Goal: Find specific page/section: Find specific page/section

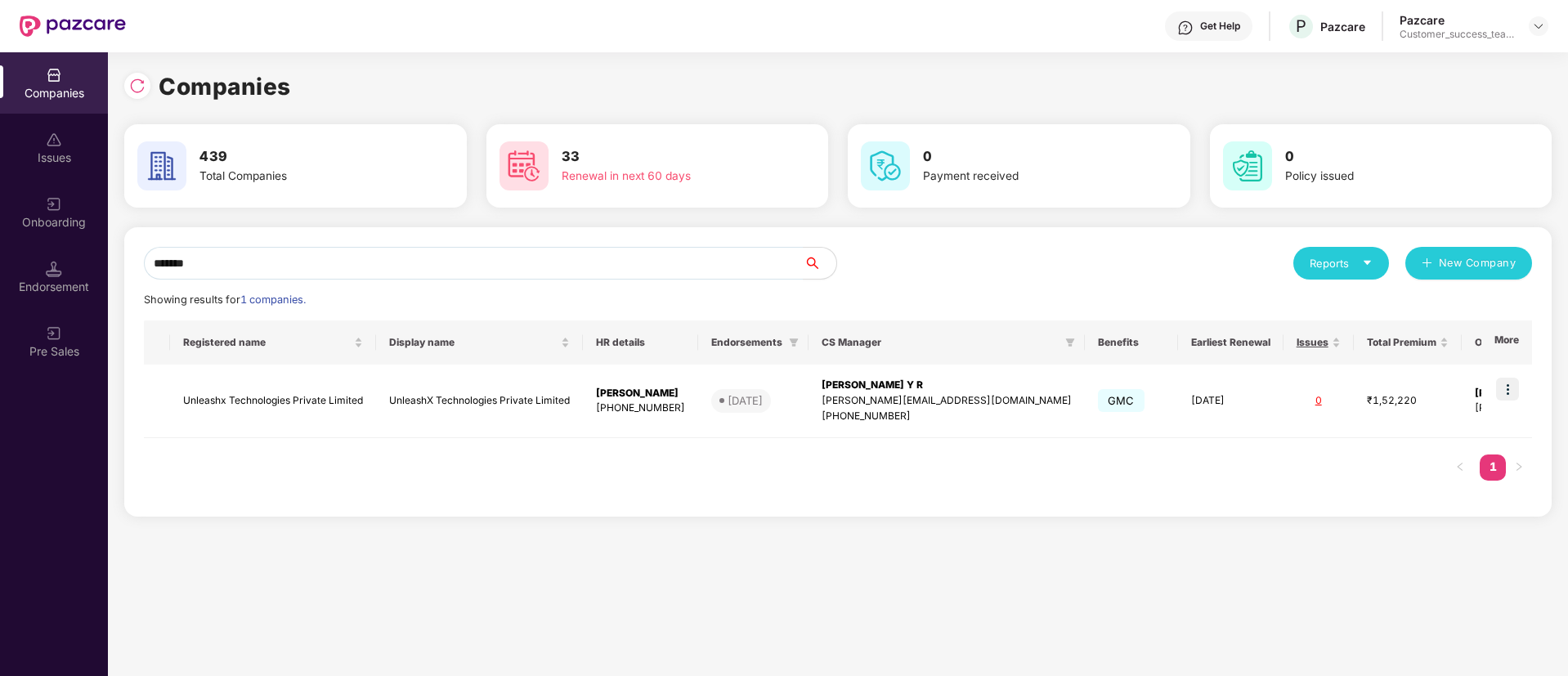
click at [61, 227] on div "Onboarding" at bounding box center [54, 222] width 108 height 17
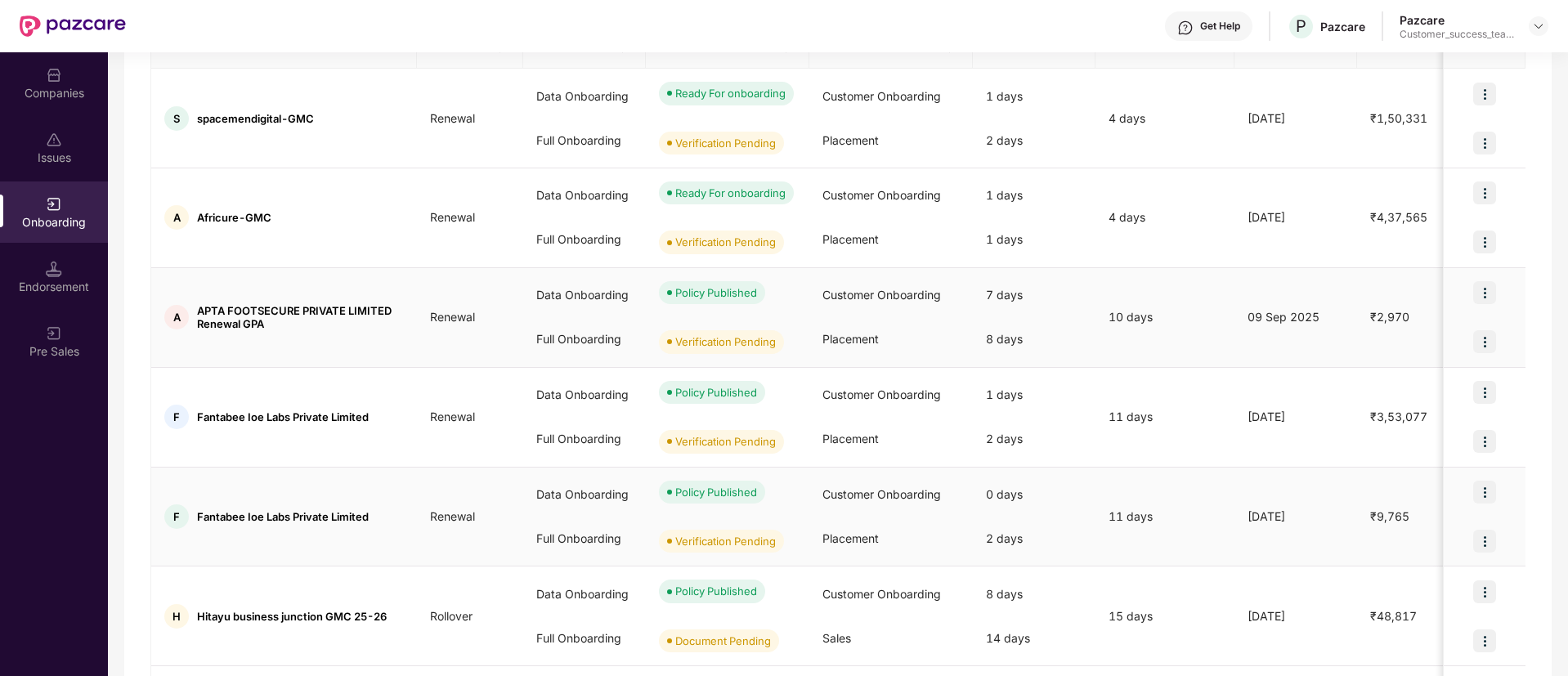
scroll to position [122, 0]
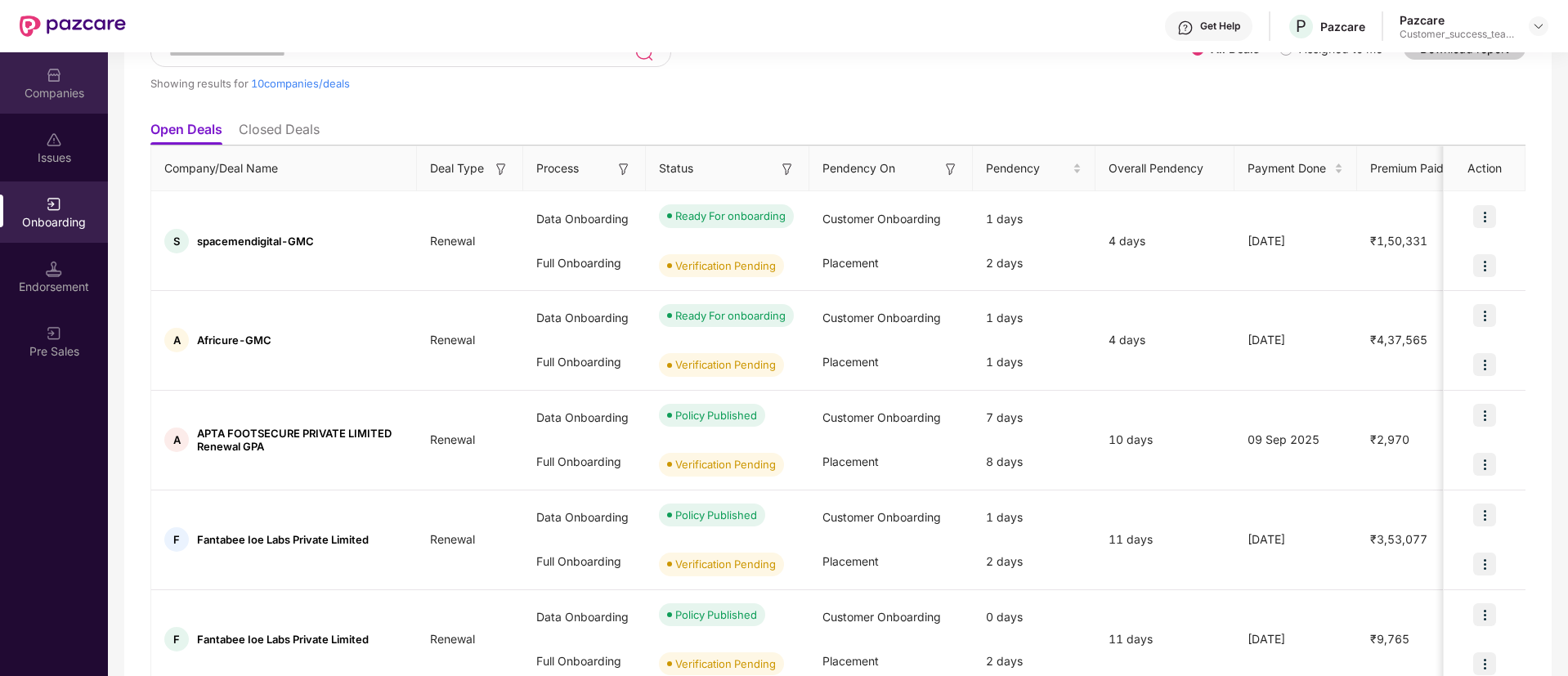
click at [22, 90] on div "Companies" at bounding box center [54, 93] width 108 height 17
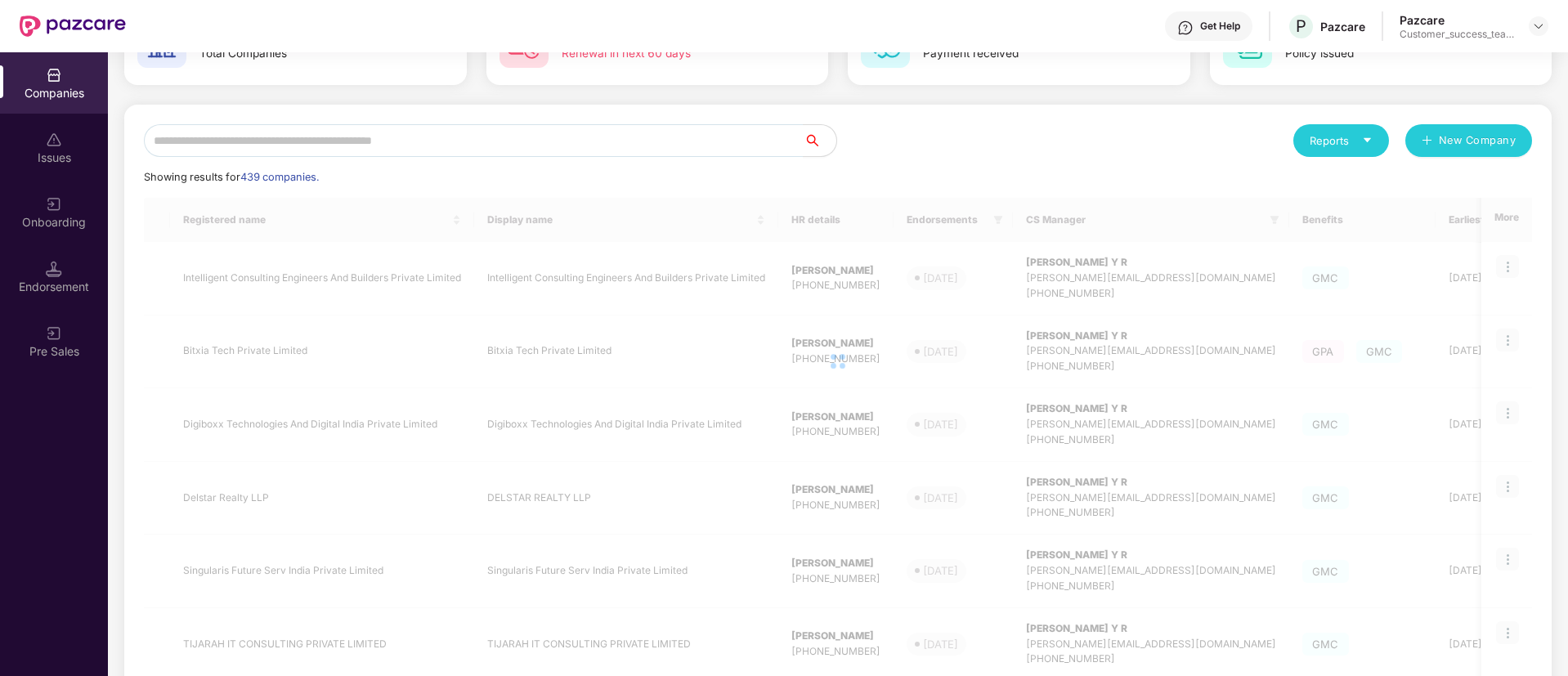
scroll to position [0, 0]
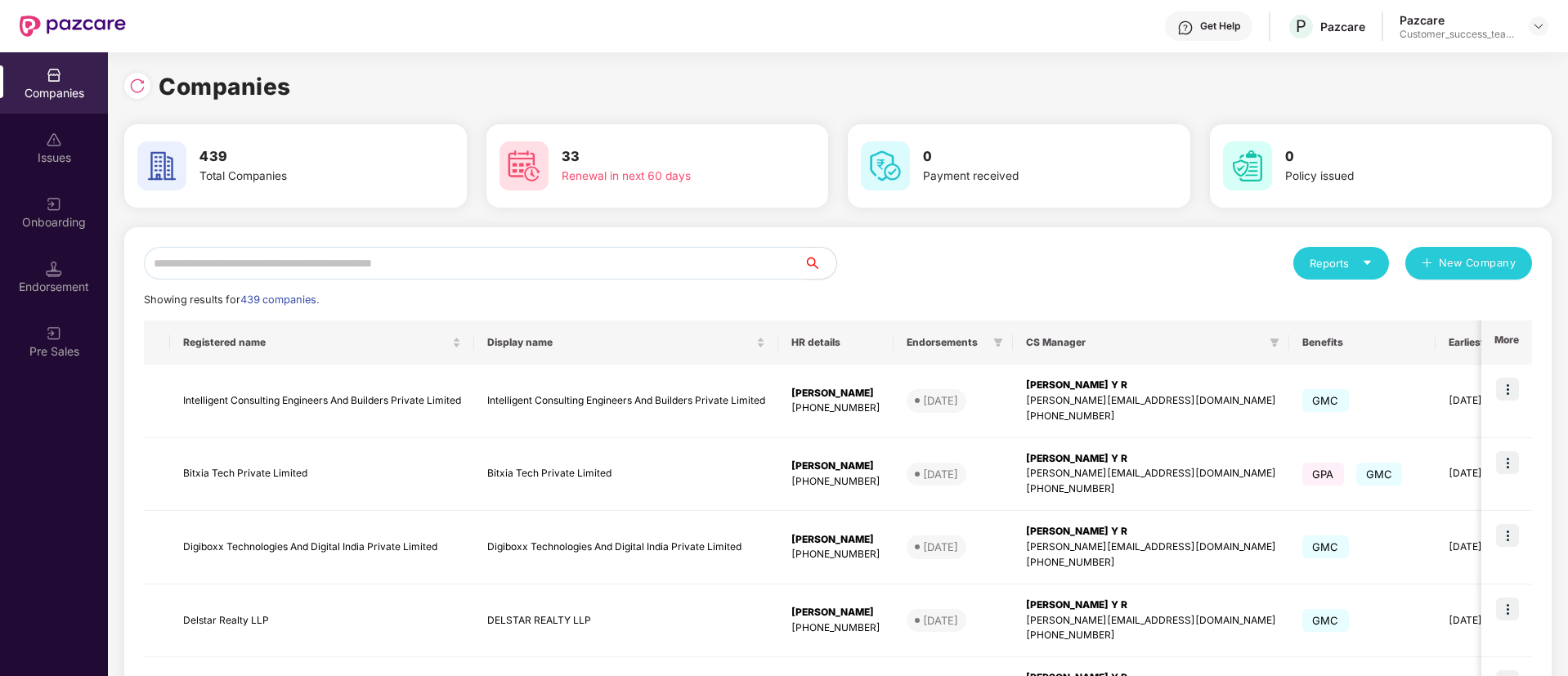
click at [358, 274] on input "text" at bounding box center [473, 263] width 660 height 32
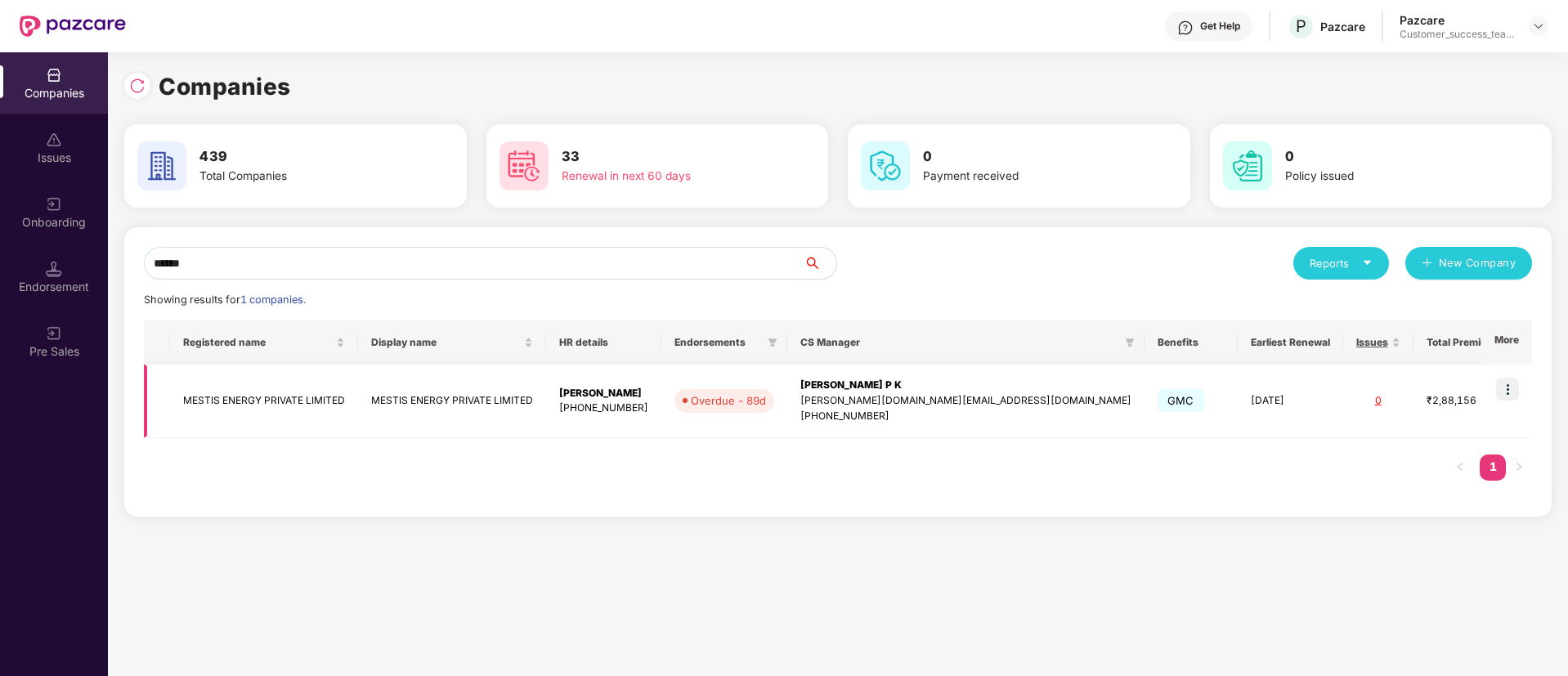
type input "******"
click at [1509, 382] on img at bounding box center [1507, 388] width 22 height 22
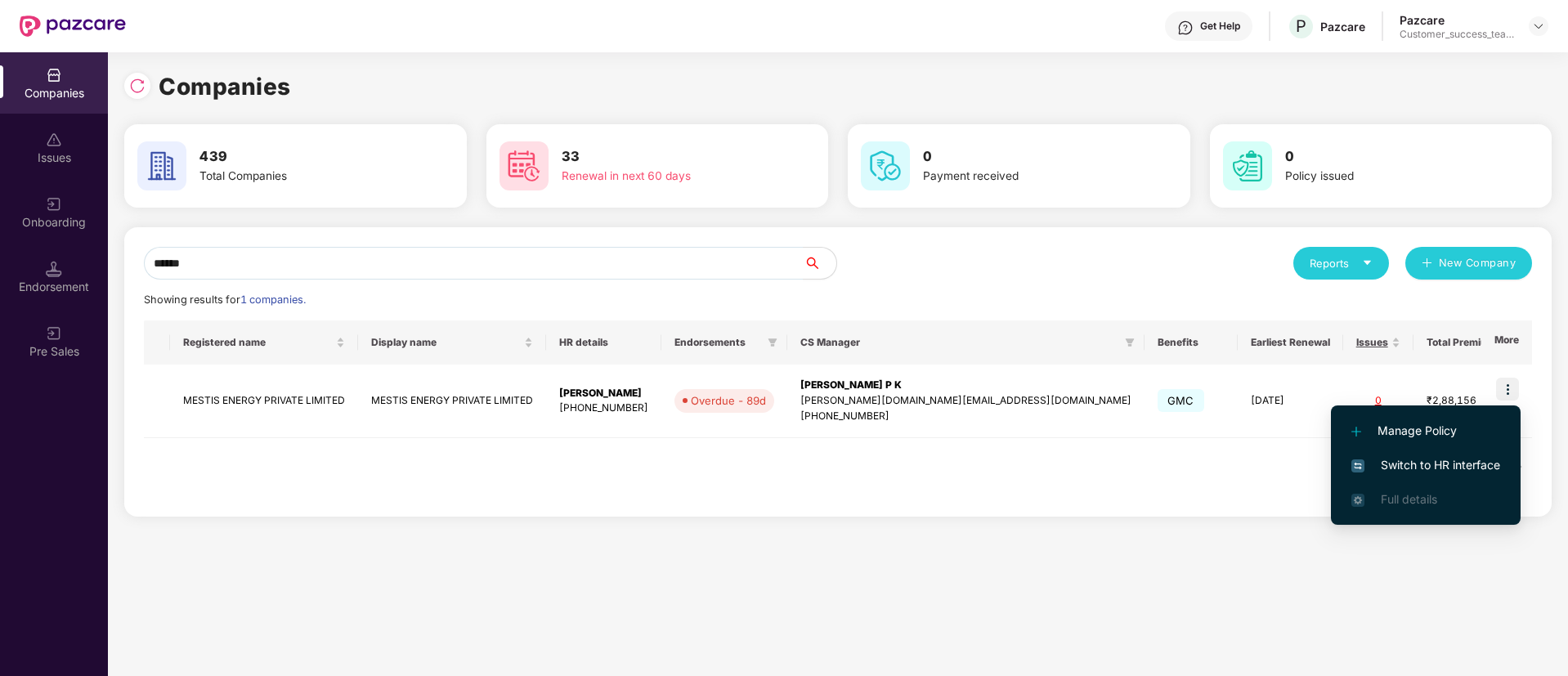
click at [1494, 461] on span "Switch to HR interface" at bounding box center [1426, 465] width 149 height 18
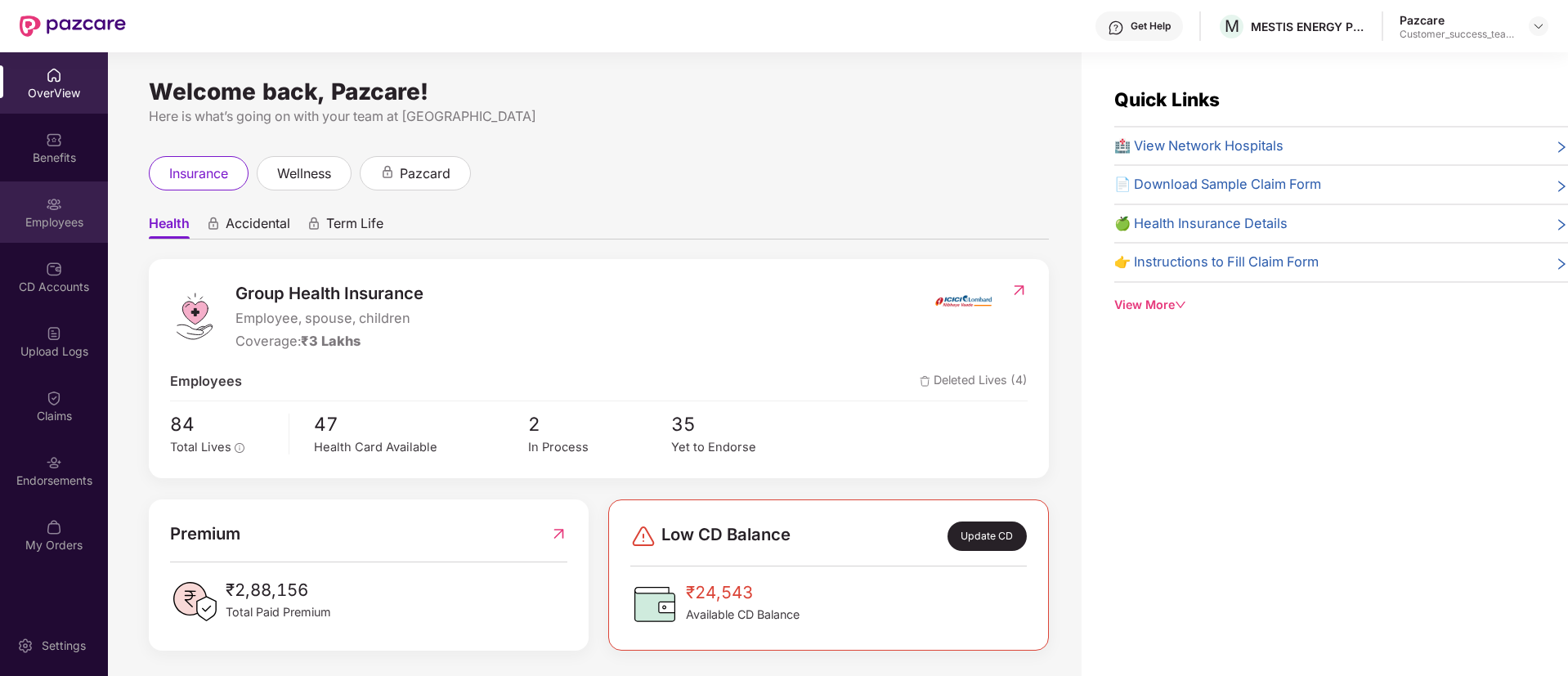
click at [31, 226] on div "Employees" at bounding box center [54, 222] width 108 height 17
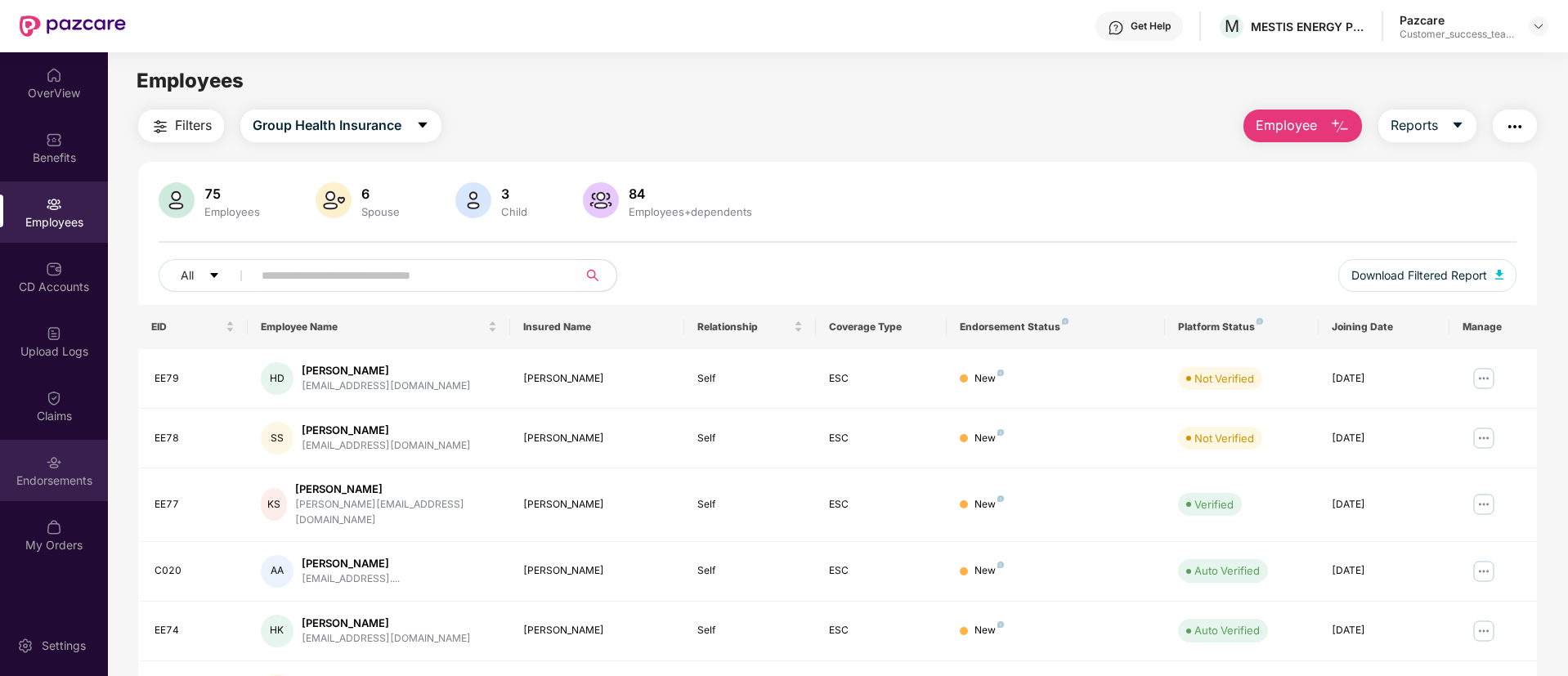
click at [37, 479] on div "Endorsements" at bounding box center [54, 480] width 108 height 17
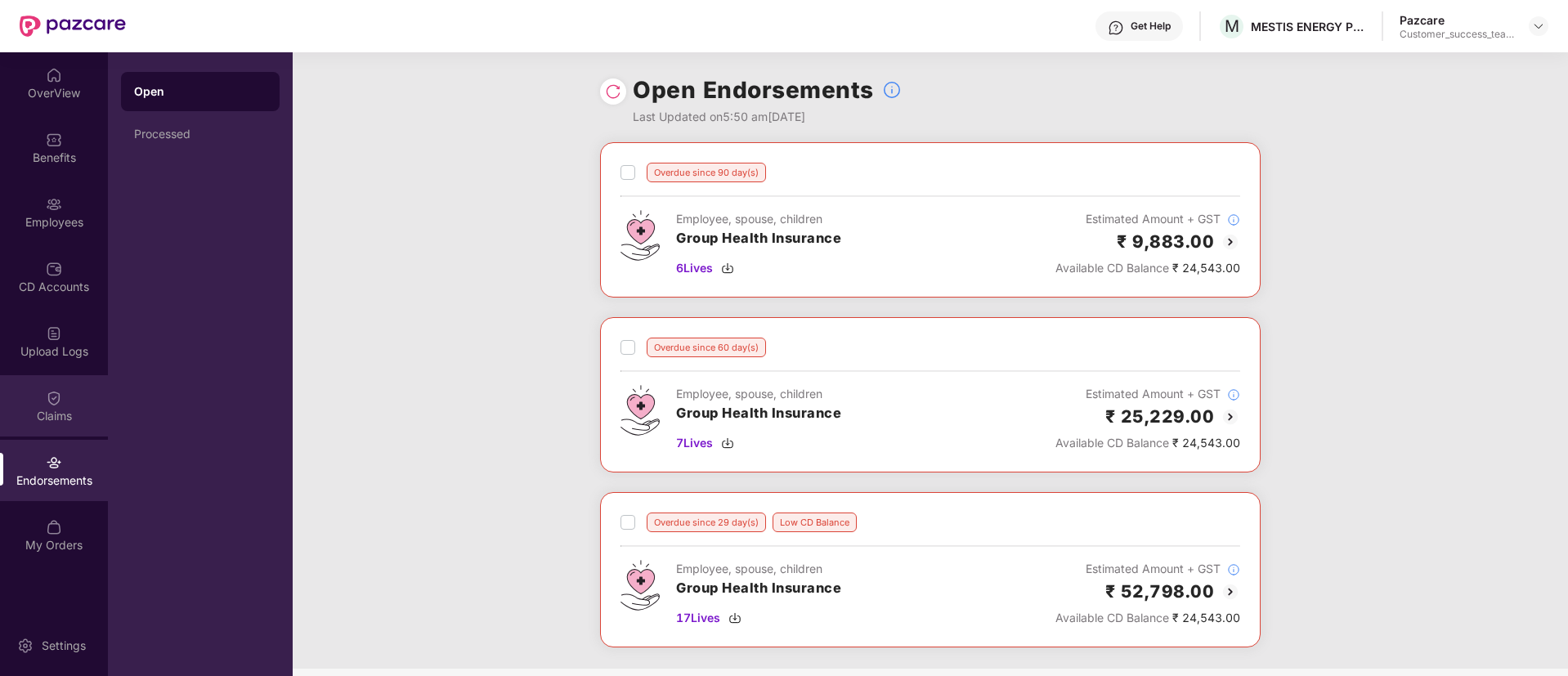
click at [56, 387] on div "Claims" at bounding box center [54, 405] width 108 height 62
